Goal: Transaction & Acquisition: Purchase product/service

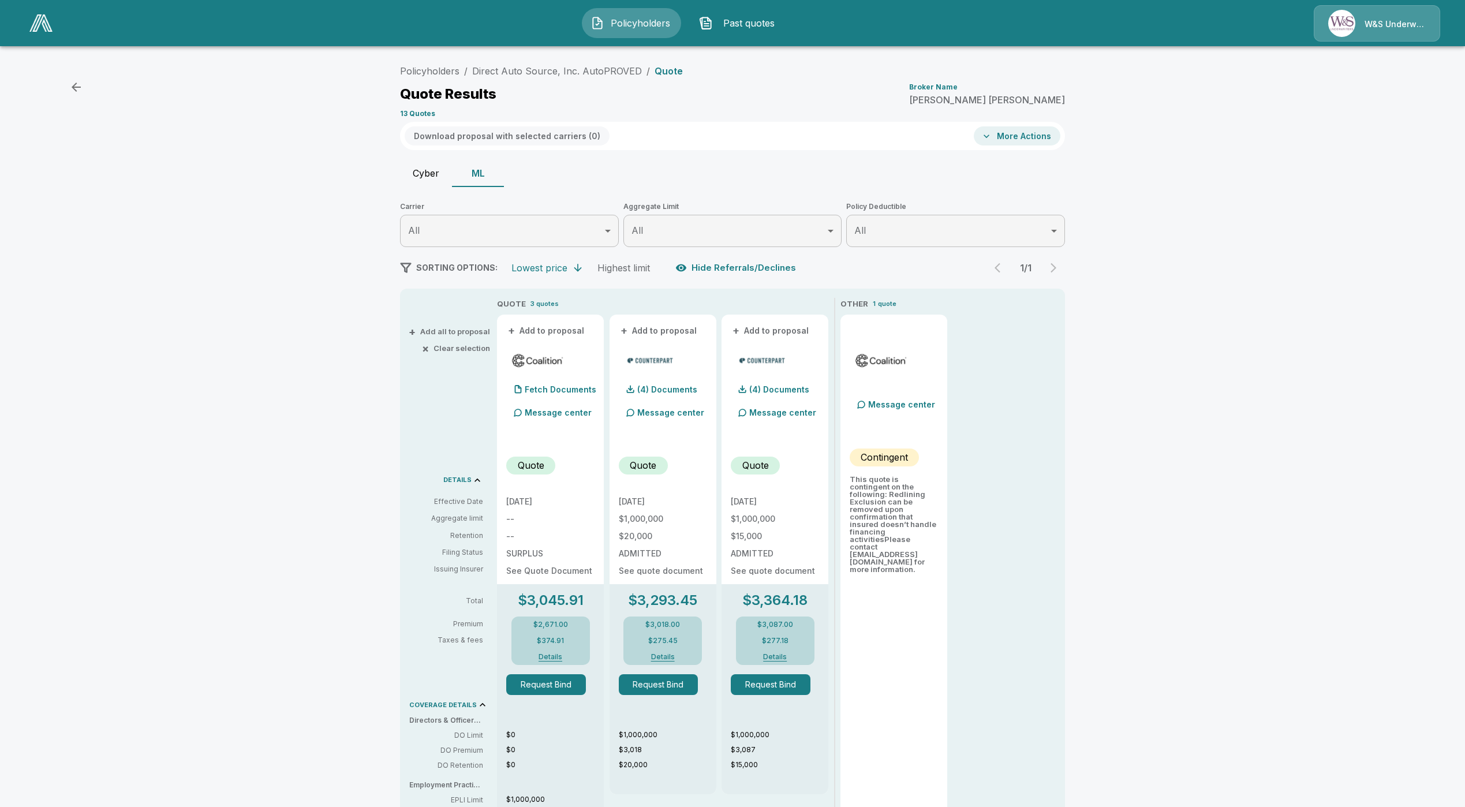
click at [26, 23] on link at bounding box center [41, 23] width 32 height 27
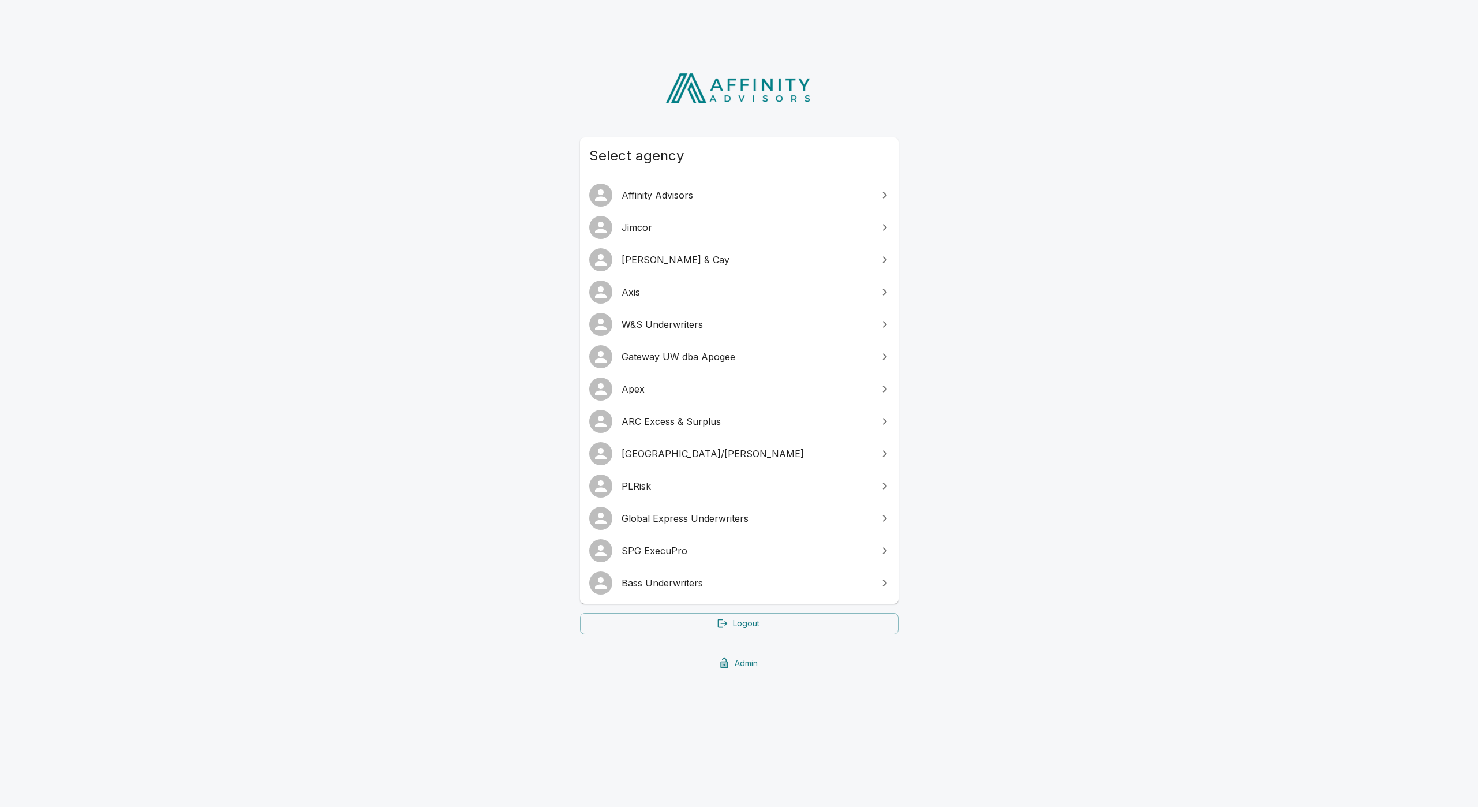
click at [671, 524] on span "Global Express Underwriters" at bounding box center [745, 518] width 249 height 14
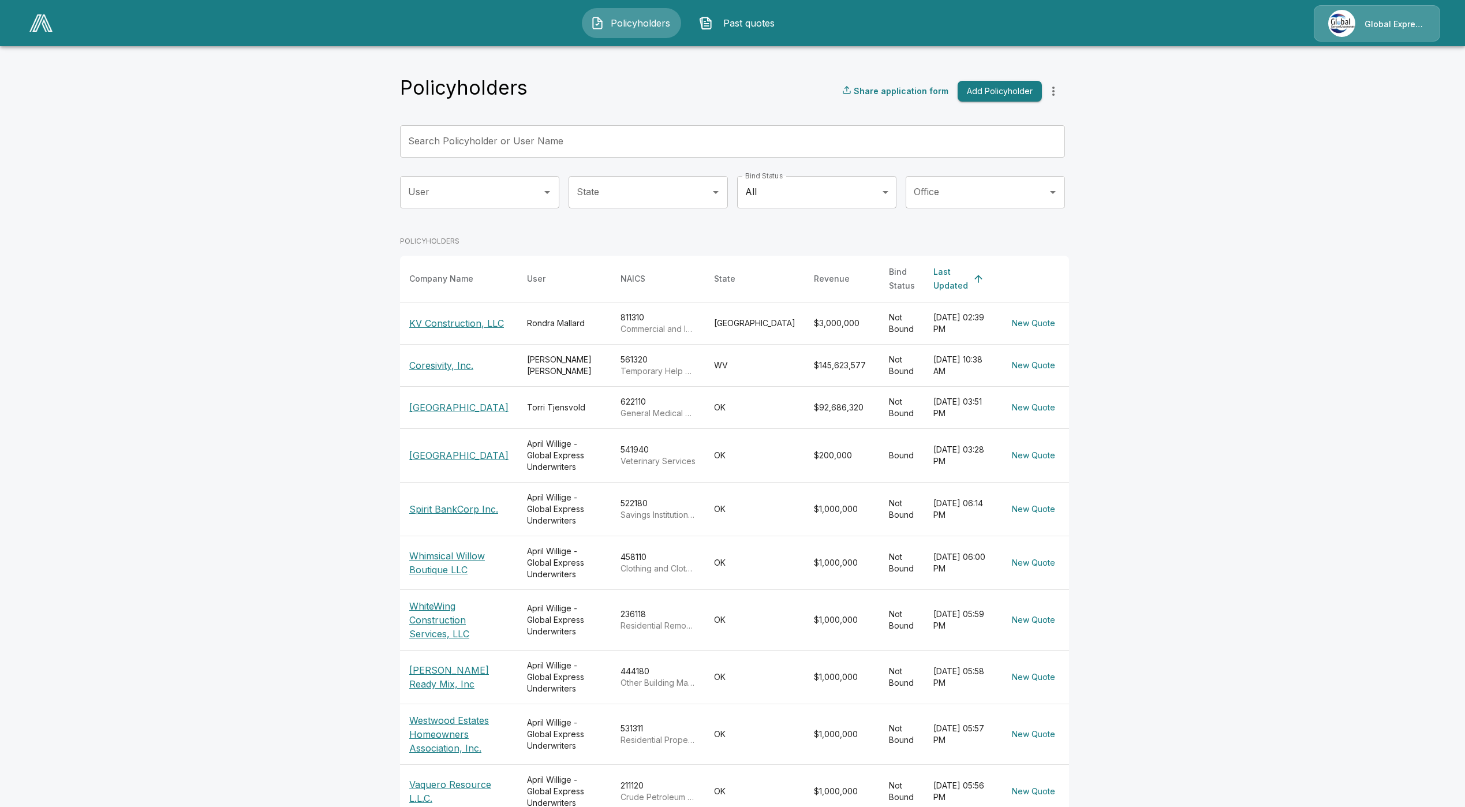
click at [579, 121] on div "Policyholders Share application form Add Policyholder Search Policyholder or Us…" at bounding box center [732, 465] width 665 height 779
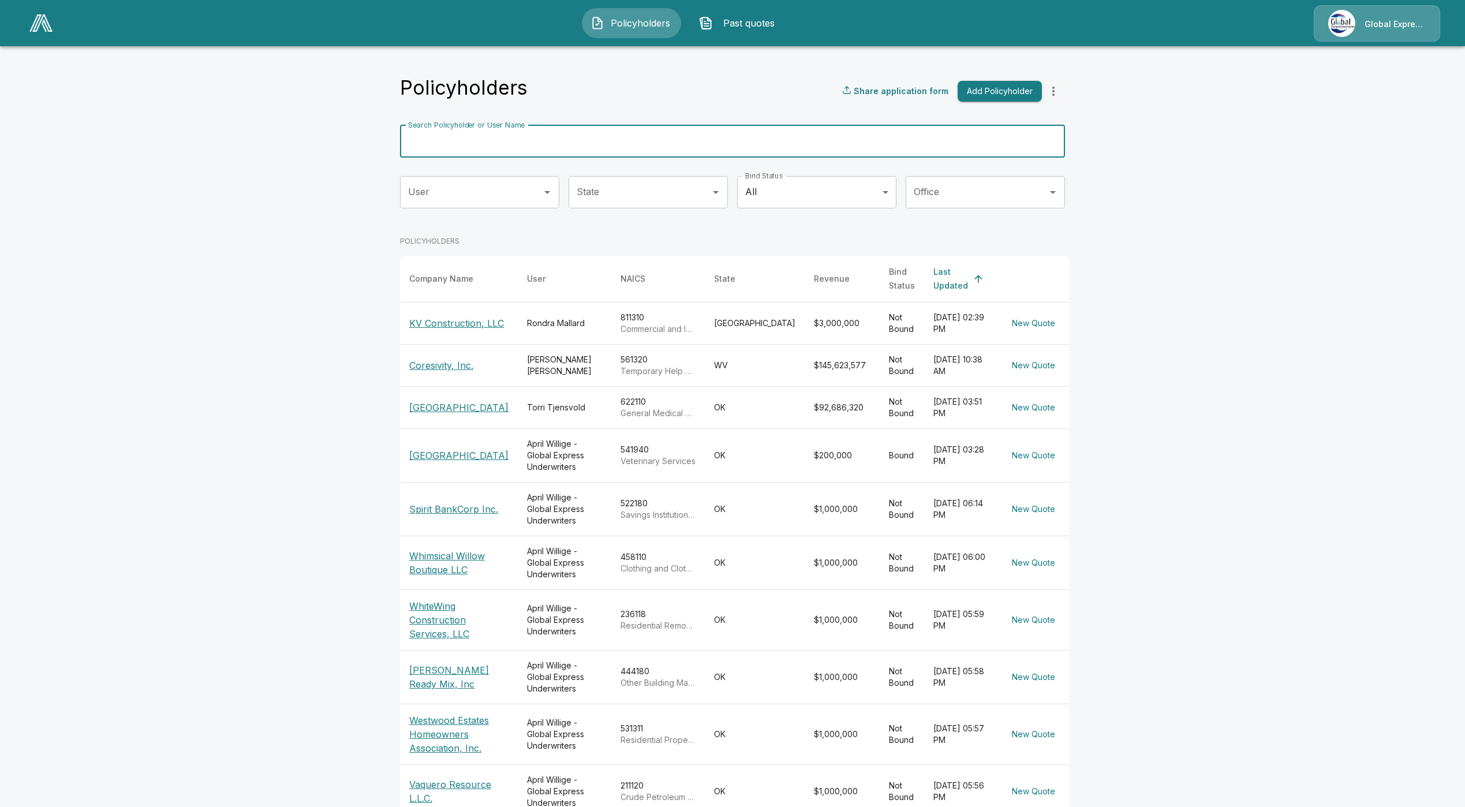
click at [564, 140] on input "Search Policyholder or User Name" at bounding box center [726, 141] width 652 height 32
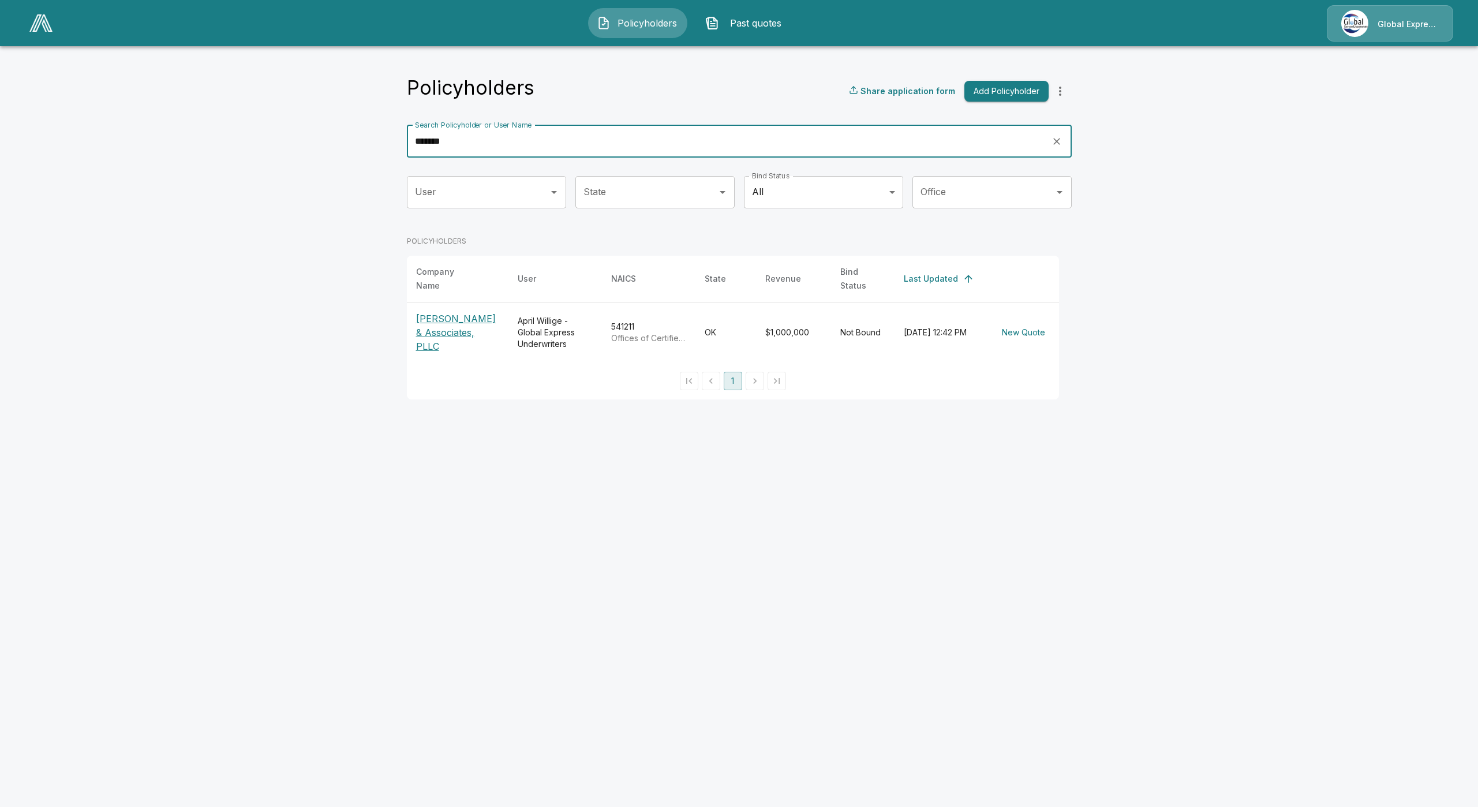
type input "*******"
click at [444, 324] on p "Maloney & Associates, PLLC" at bounding box center [457, 333] width 83 height 42
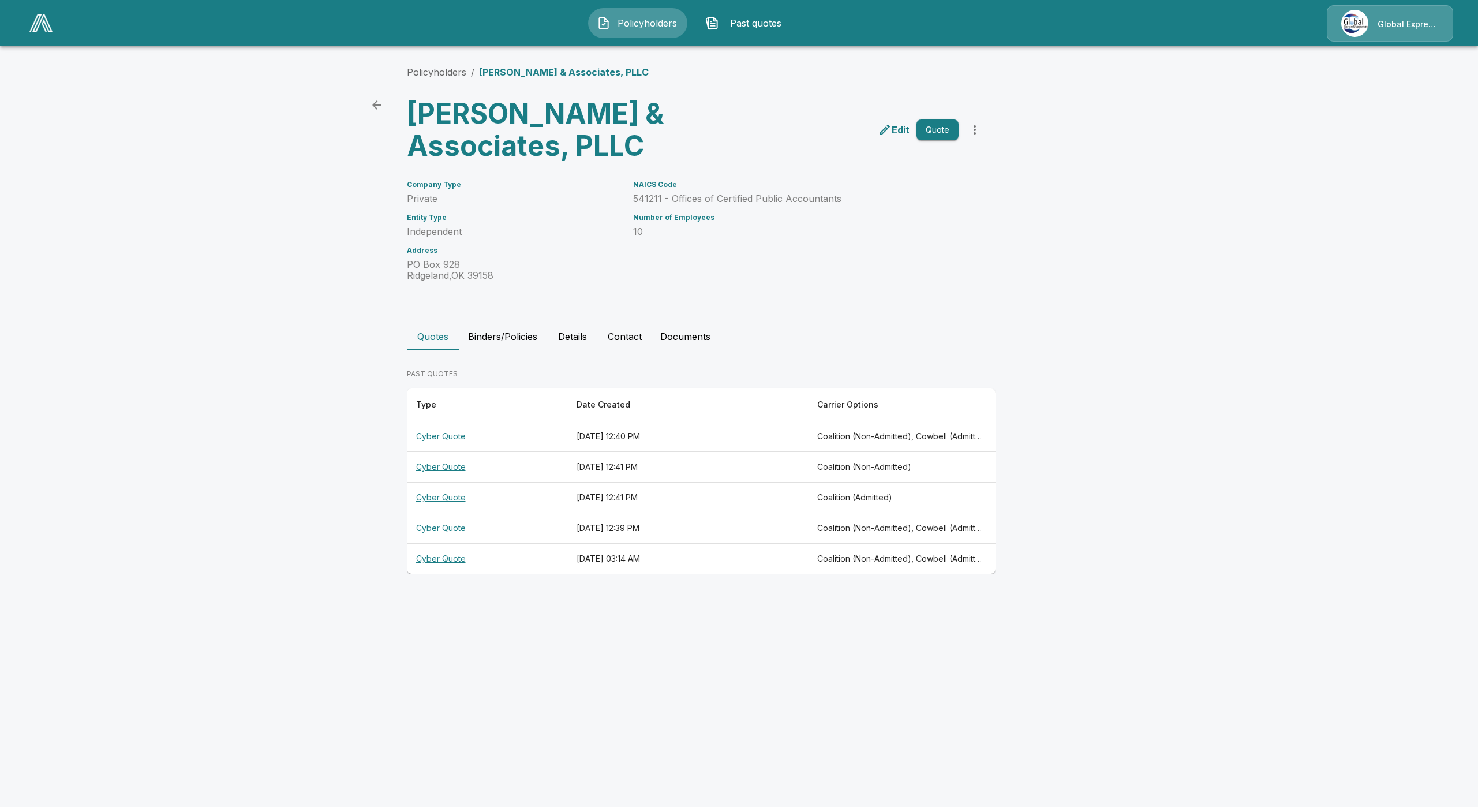
click at [444, 441] on th "Cyber Quote" at bounding box center [487, 436] width 160 height 31
click at [435, 469] on th "Cyber Quote" at bounding box center [487, 467] width 160 height 31
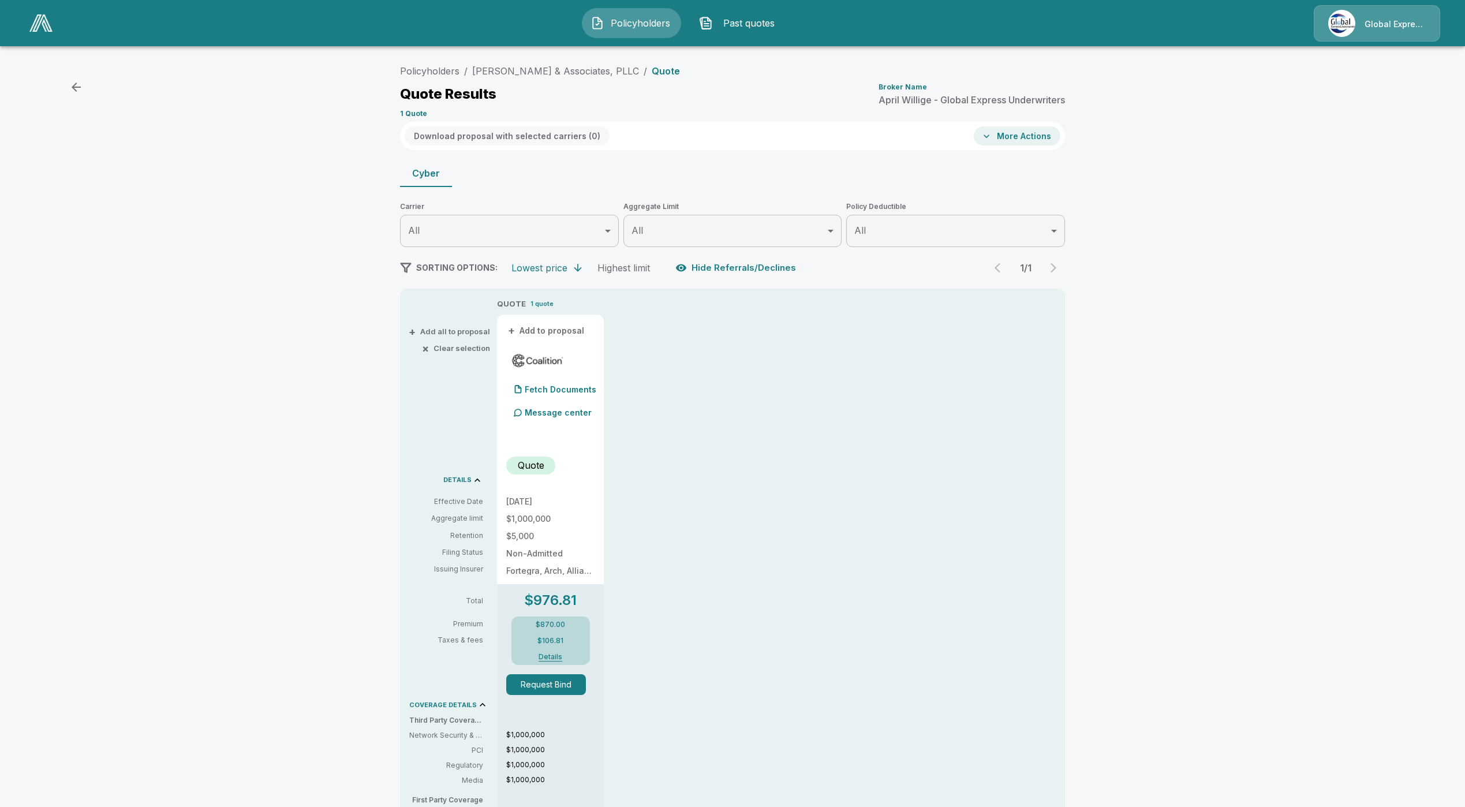
click at [552, 692] on button "Request Bind" at bounding box center [546, 684] width 80 height 21
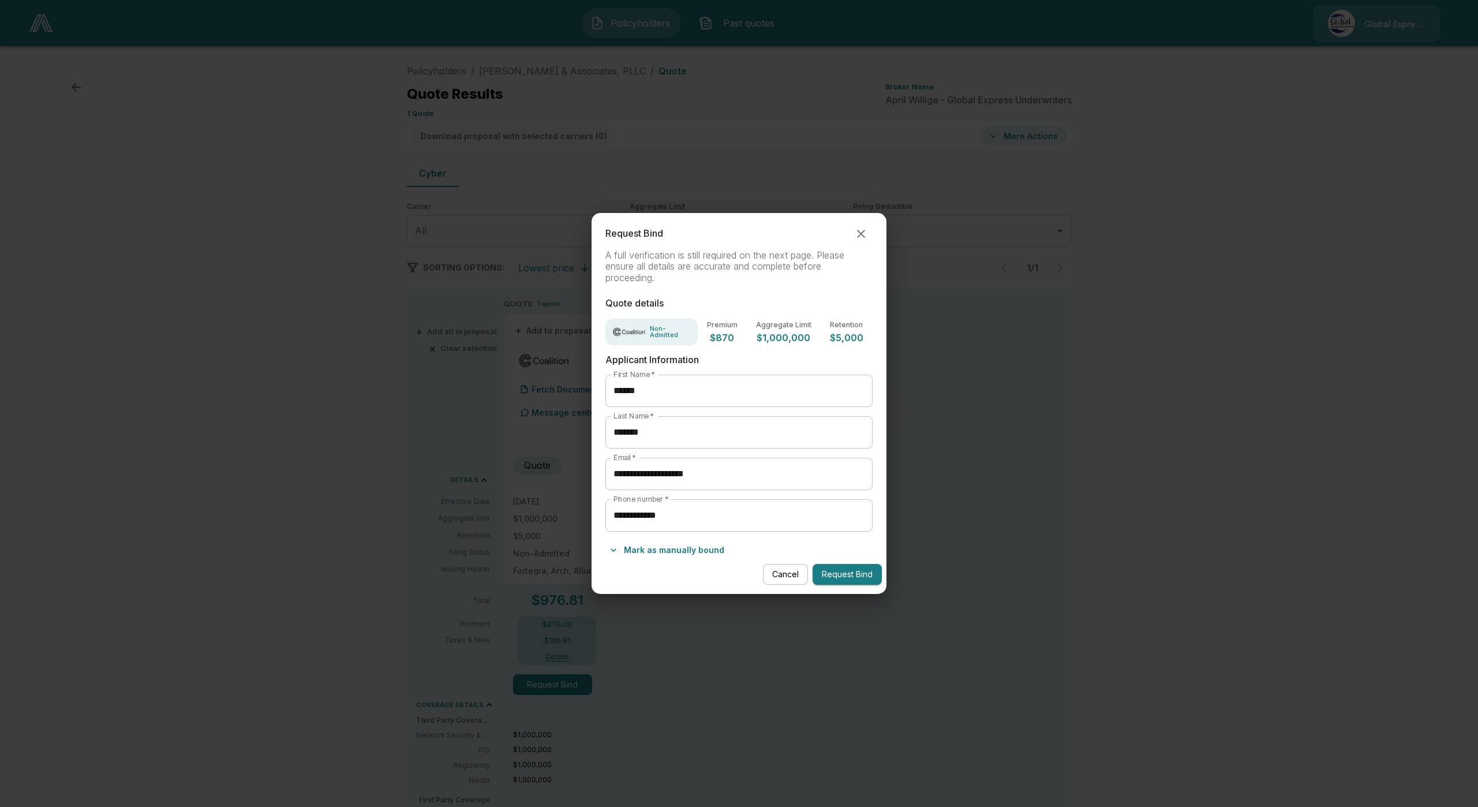
click at [666, 540] on div "**********" at bounding box center [739, 520] width 268 height 42
click at [666, 552] on button "Mark as manually bound" at bounding box center [666, 550] width 123 height 18
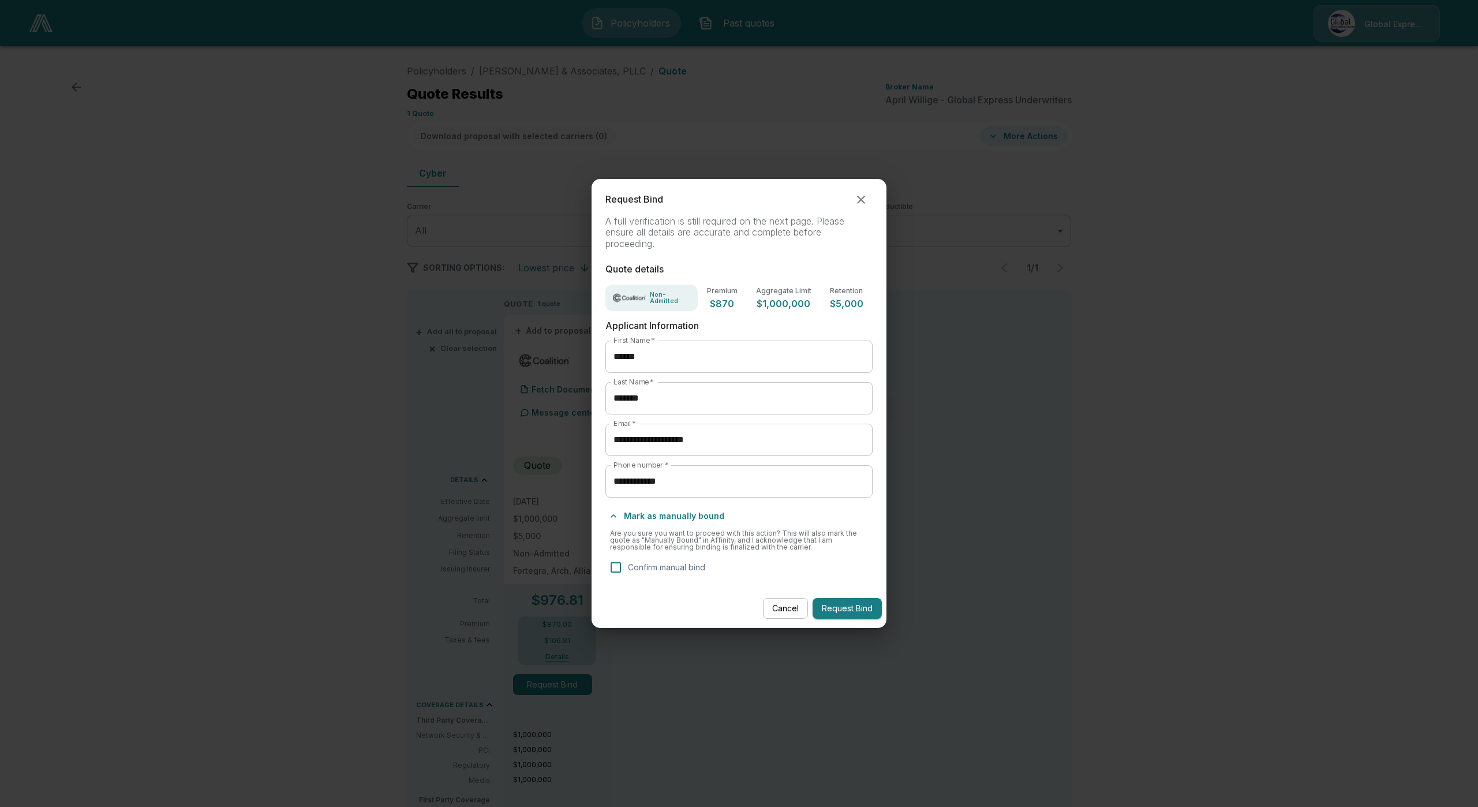
click at [762, 605] on div "Cancel Request Bind" at bounding box center [738, 608] width 295 height 31
click at [765, 609] on button "Cancel" at bounding box center [785, 608] width 45 height 21
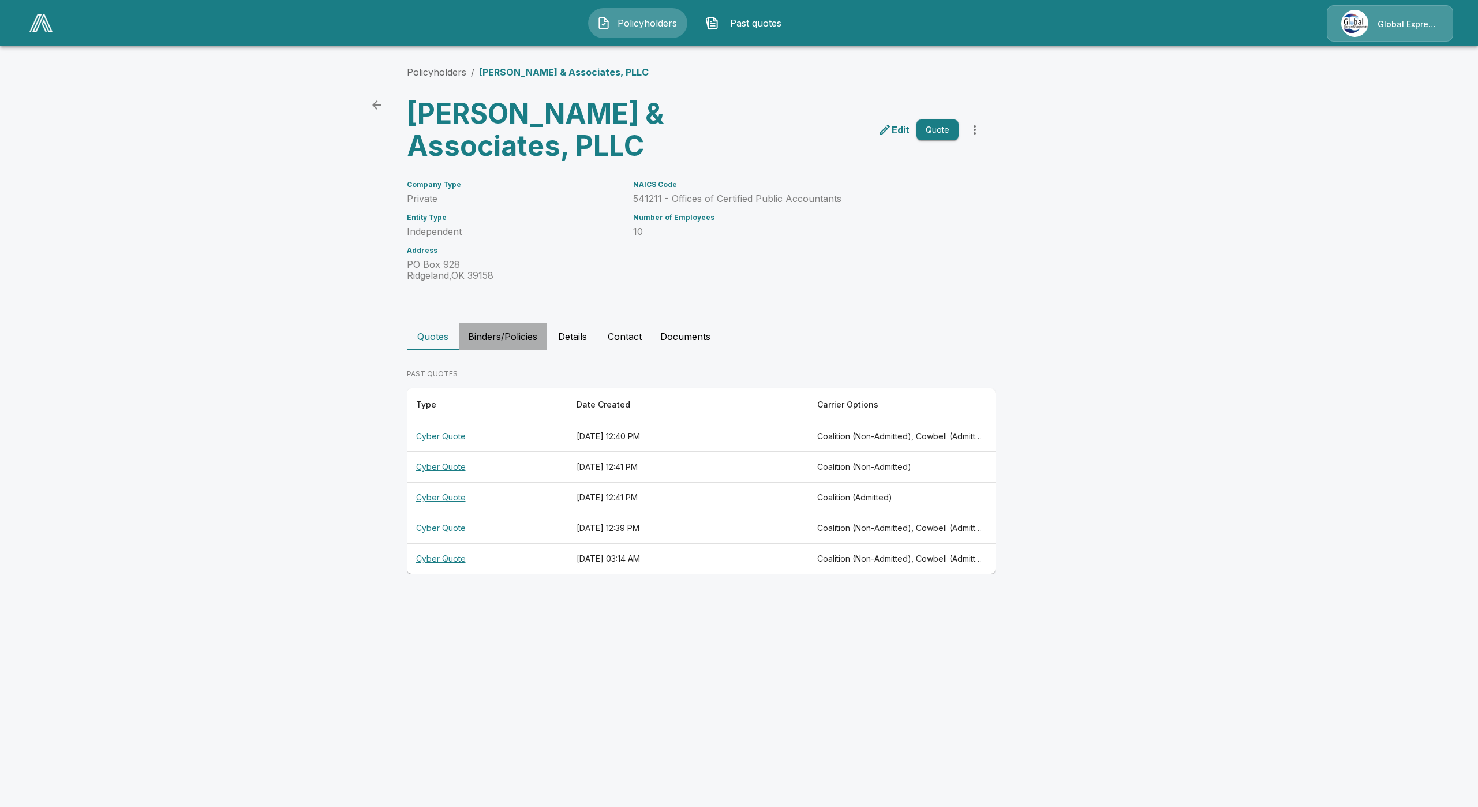
click at [511, 328] on button "Binders/Policies" at bounding box center [503, 337] width 88 height 28
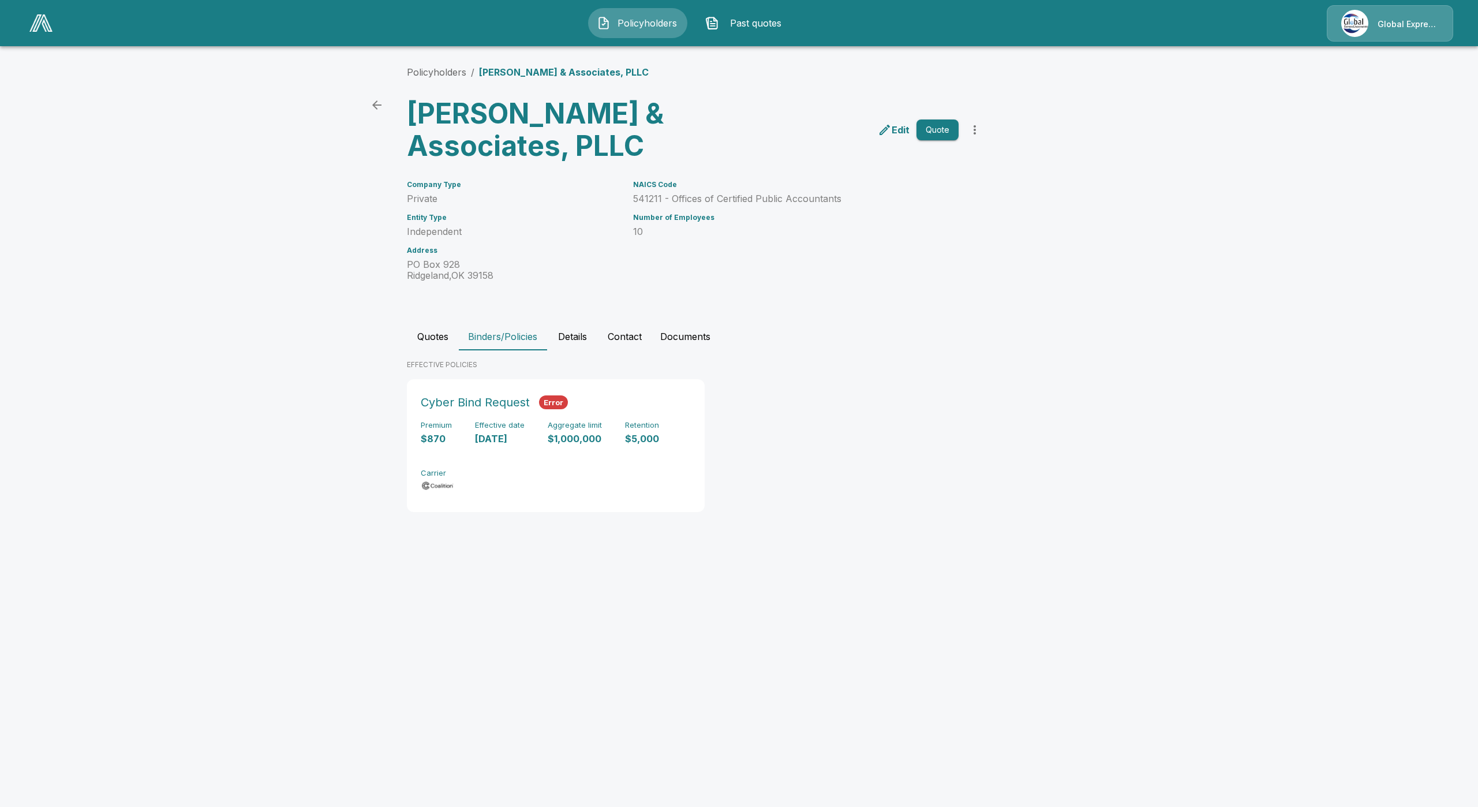
click at [426, 328] on button "Quotes" at bounding box center [433, 337] width 52 height 28
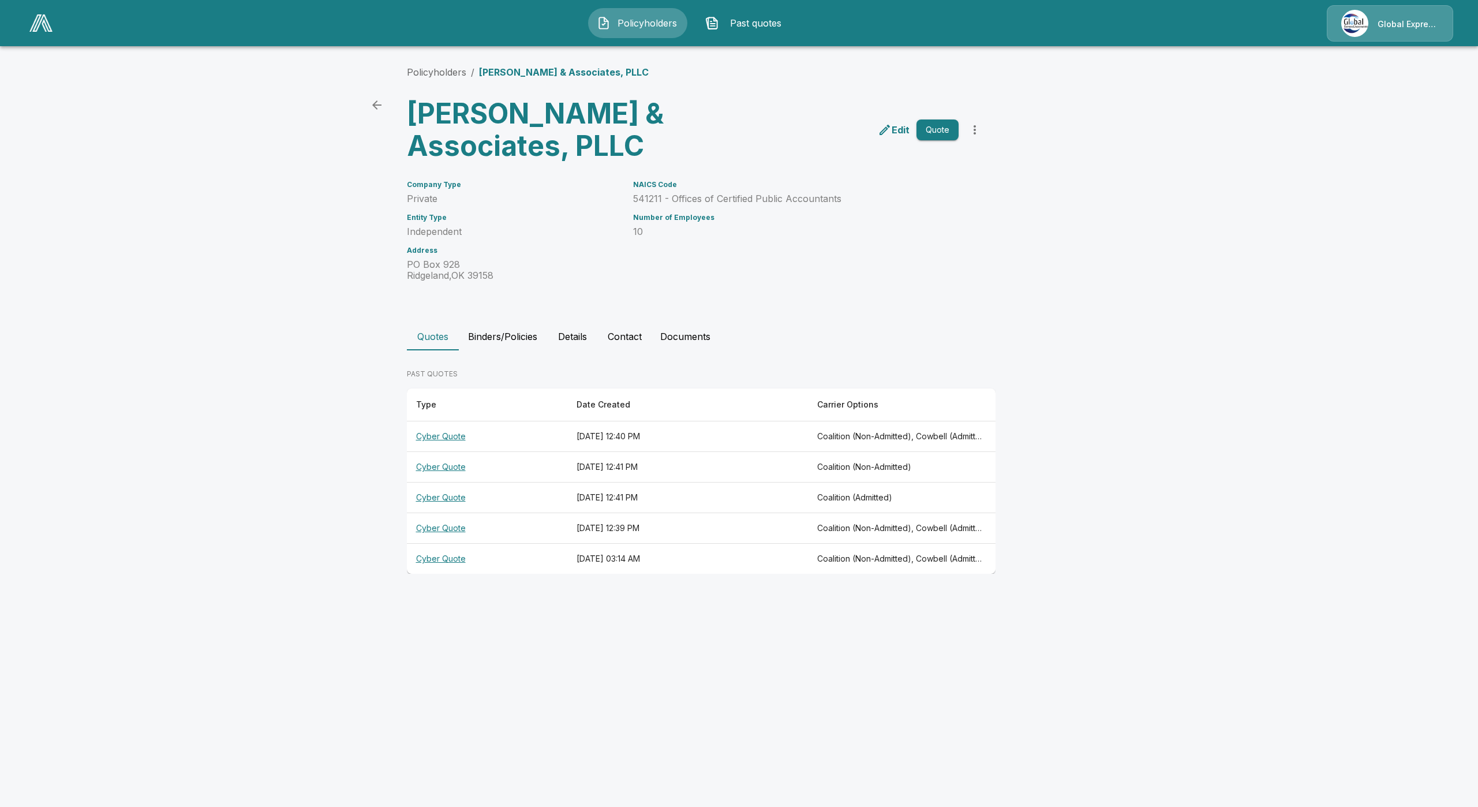
click at [447, 467] on th "Cyber Quote" at bounding box center [487, 467] width 160 height 31
click at [450, 463] on th "Cyber Quote" at bounding box center [487, 467] width 160 height 31
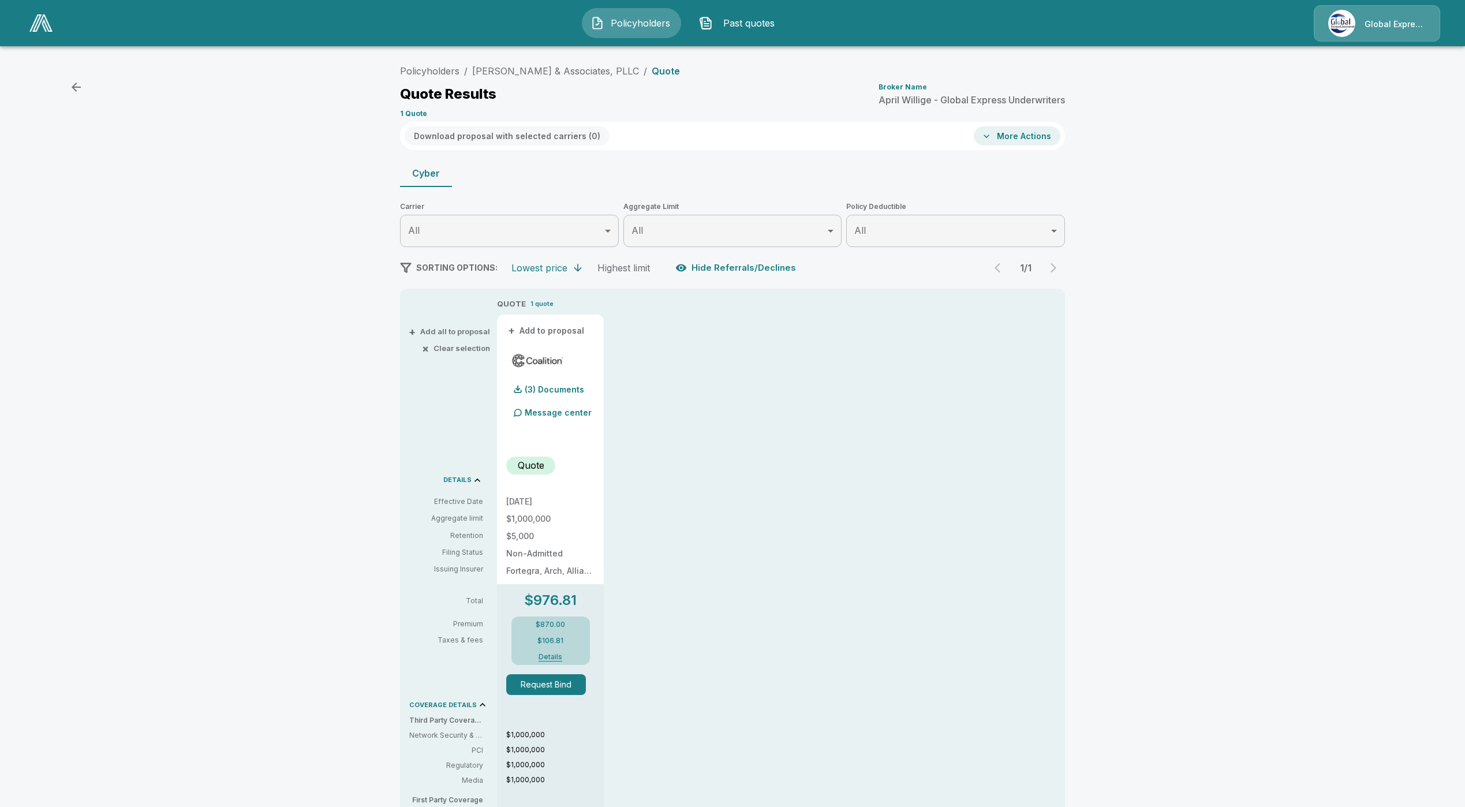
drag, startPoint x: 564, startPoint y: 665, endPoint x: 567, endPoint y: 684, distance: 19.2
click at [564, 666] on div "Request Bind" at bounding box center [550, 680] width 88 height 30
click at [567, 686] on button "Request Bind" at bounding box center [546, 684] width 80 height 21
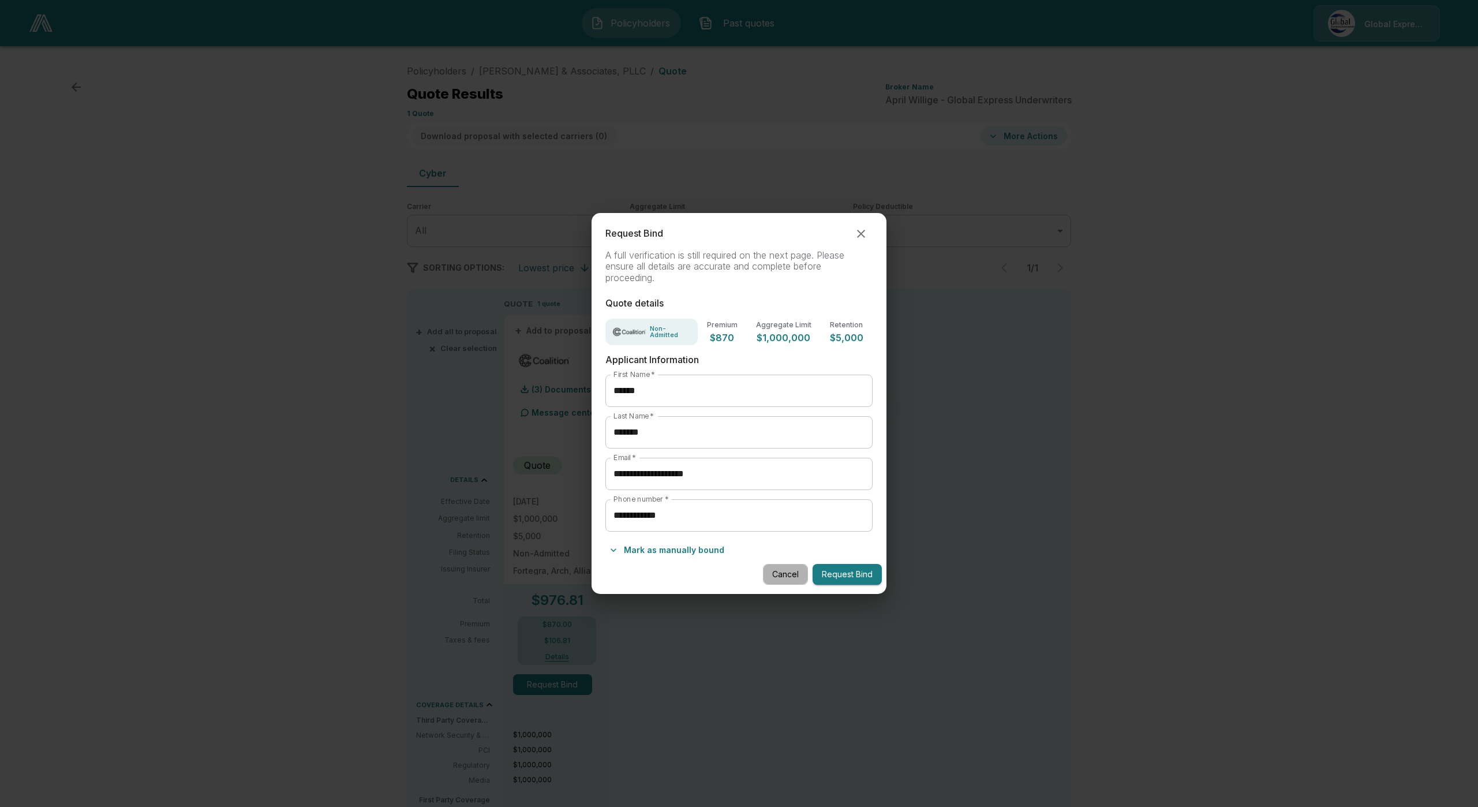
click at [783, 576] on button "Cancel" at bounding box center [785, 574] width 45 height 21
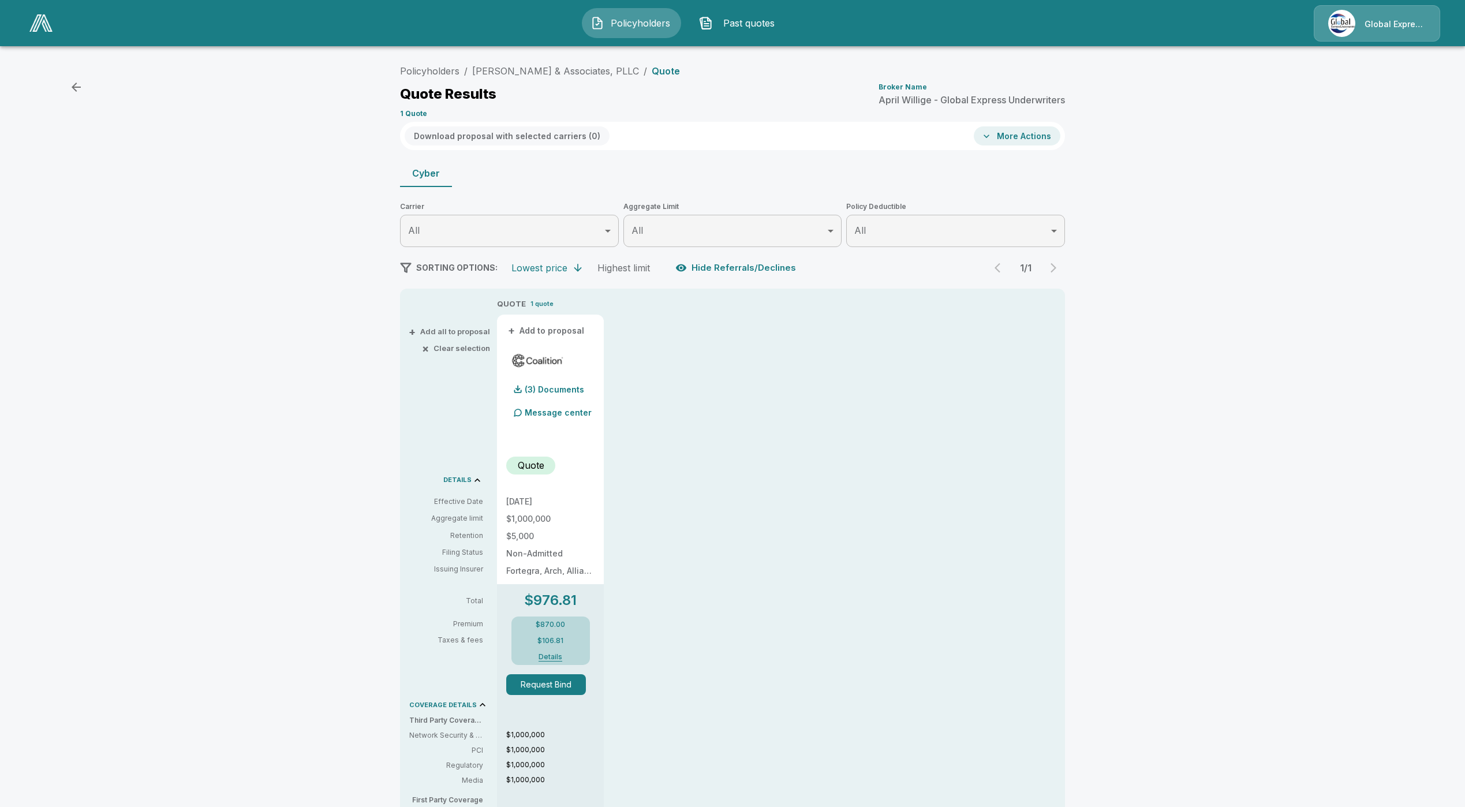
drag, startPoint x: 777, startPoint y: 565, endPoint x: 764, endPoint y: 561, distance: 13.3
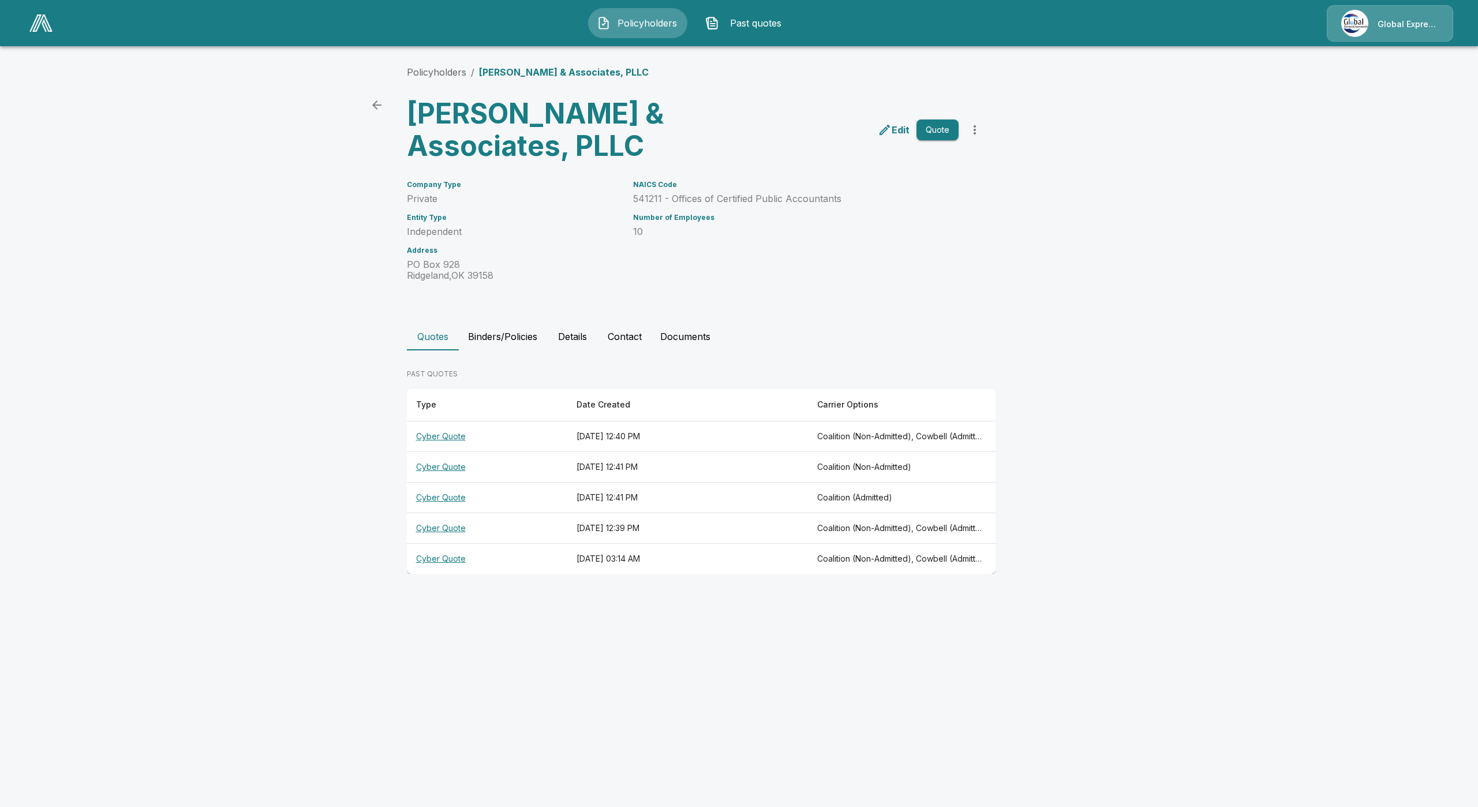
click at [451, 531] on th "Cyber Quote" at bounding box center [487, 528] width 160 height 31
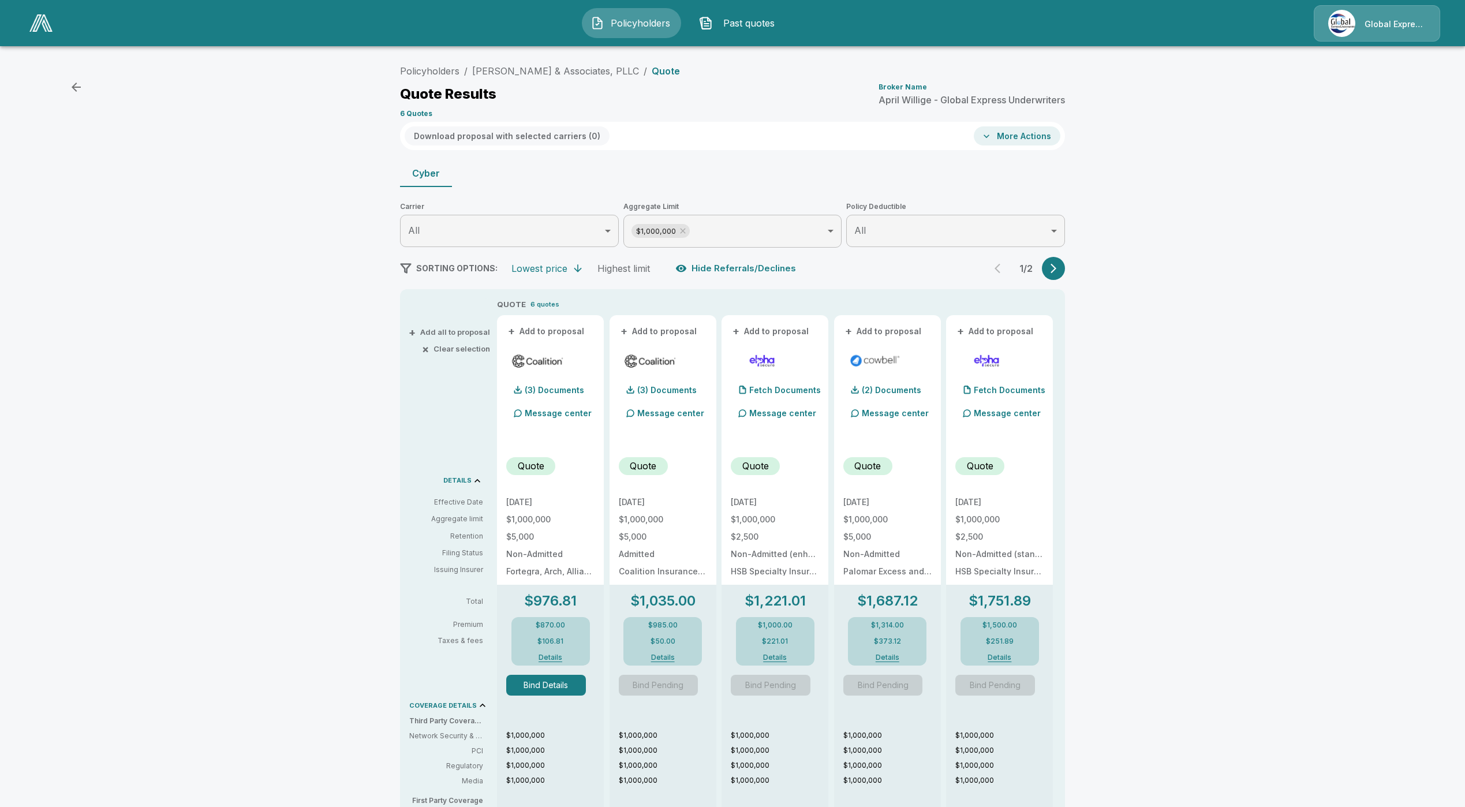
click at [554, 692] on button "Bind Details" at bounding box center [546, 685] width 80 height 21
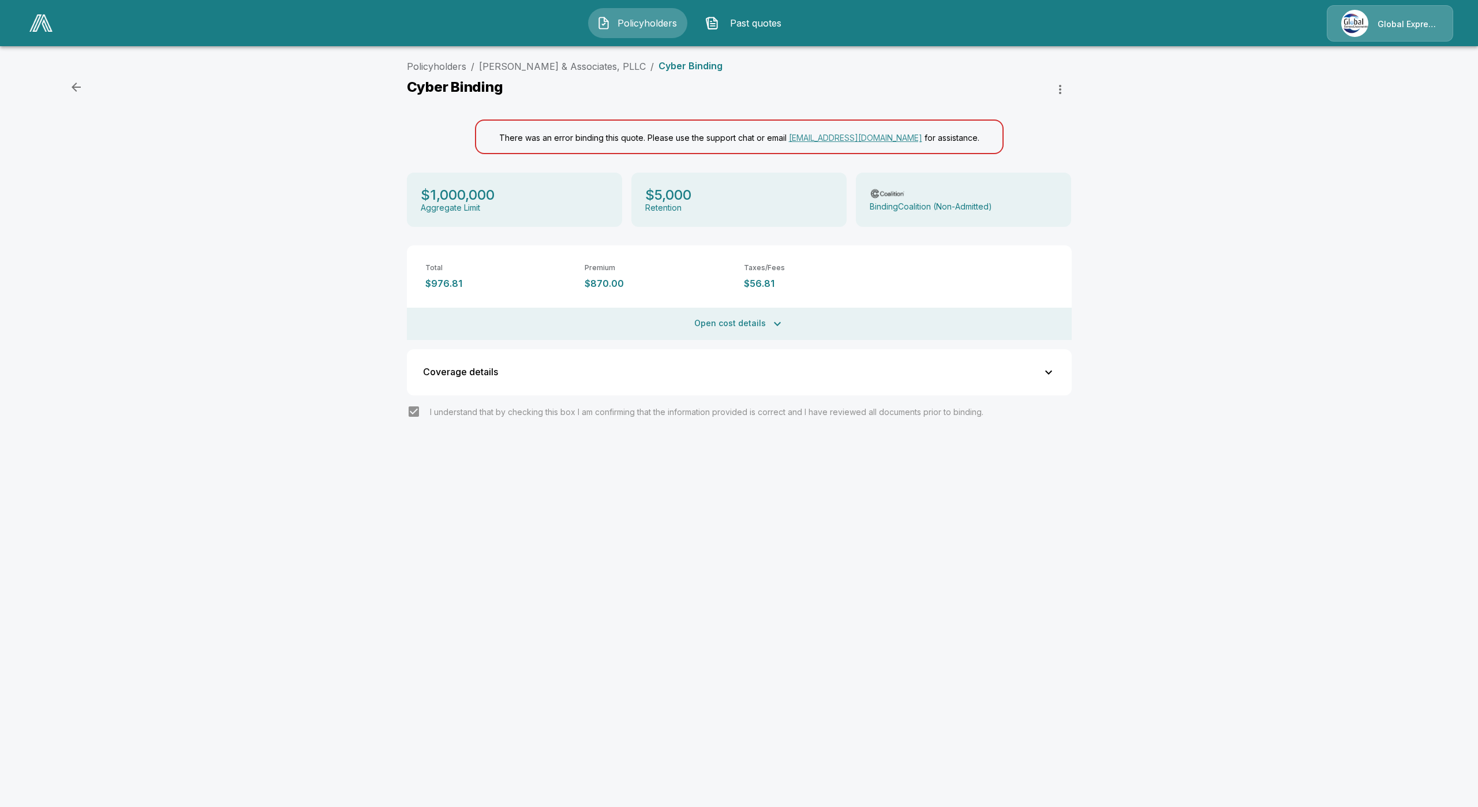
click at [1057, 83] on icon "button" at bounding box center [1060, 90] width 14 height 14
click at [895, 83] on div at bounding box center [739, 403] width 1478 height 807
click at [722, 313] on button "Open cost details" at bounding box center [739, 324] width 665 height 32
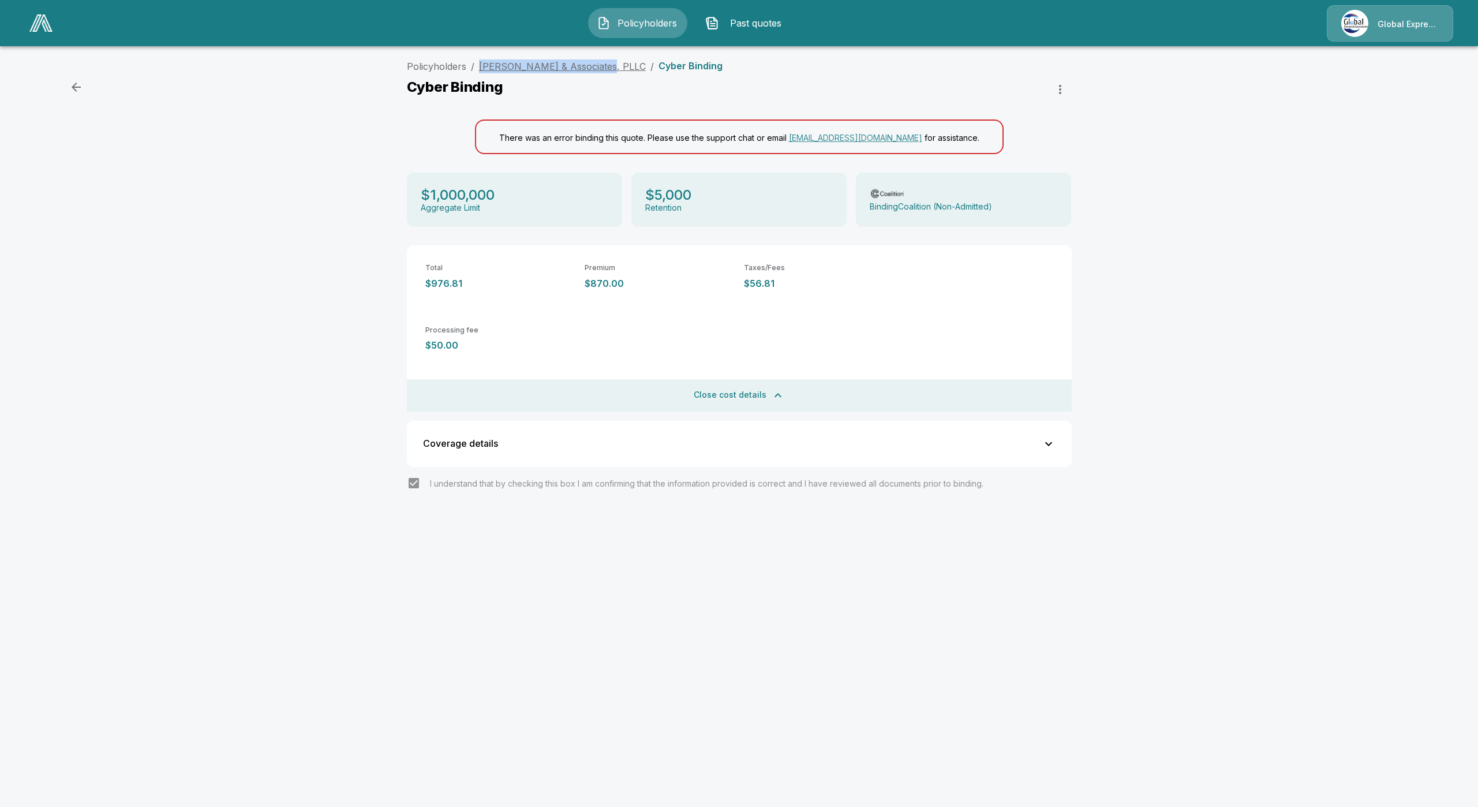
drag, startPoint x: 477, startPoint y: 67, endPoint x: 601, endPoint y: 69, distance: 124.1
click at [601, 69] on ol "Policyholders / Maloney & Associates, PLLC / Cyber Binding" at bounding box center [565, 66] width 316 height 14
copy link "Maloney & Associates, PLLC"
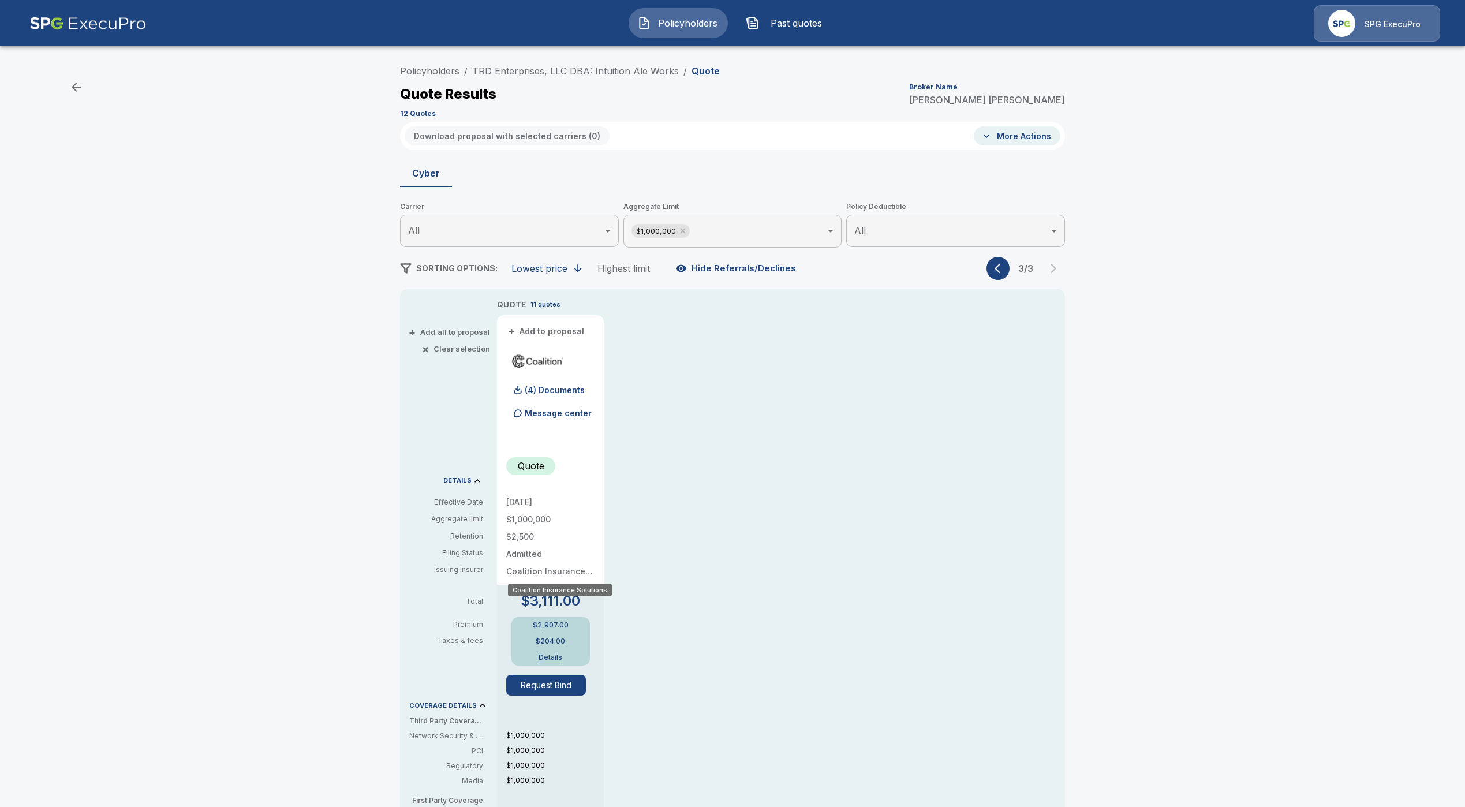
scroll to position [173, 0]
